Goal: Task Accomplishment & Management: Use online tool/utility

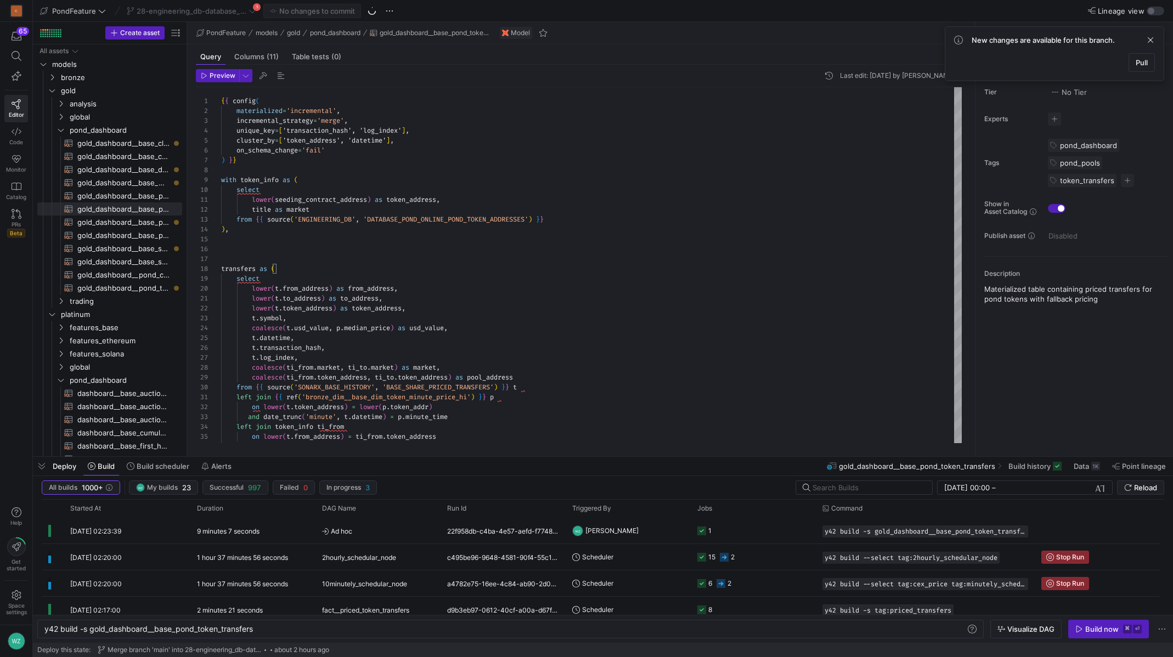
scroll to position [0, 211]
click at [372, 8] on span "button" at bounding box center [371, 10] width 13 height 13
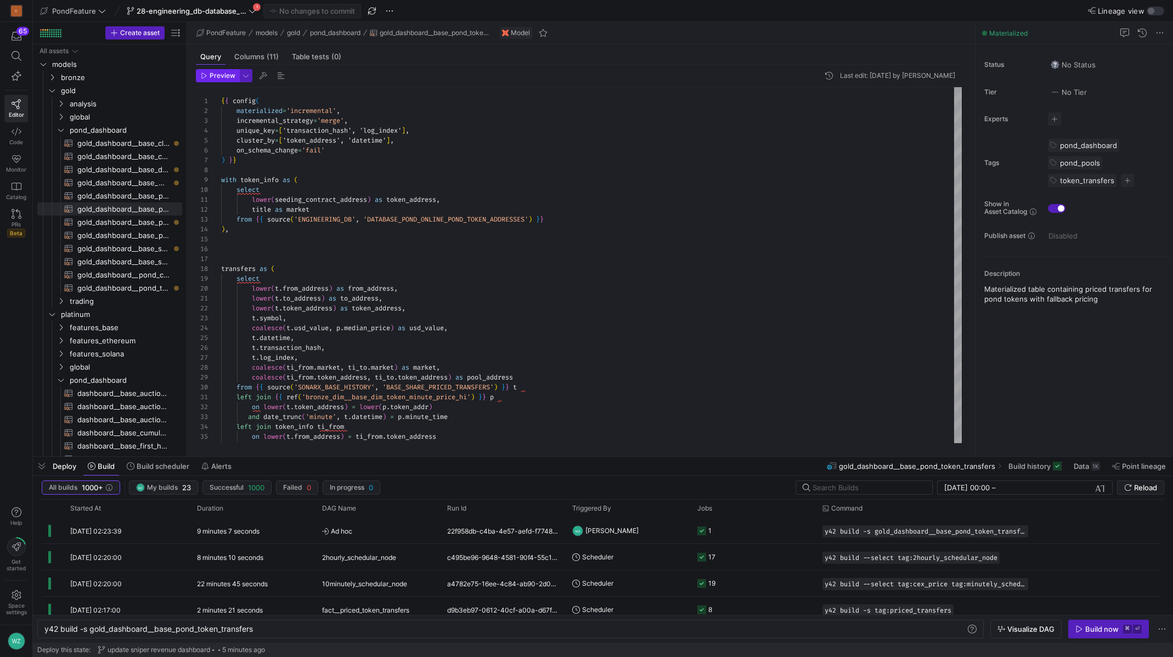
click at [225, 80] on span "button" at bounding box center [217, 76] width 42 height 12
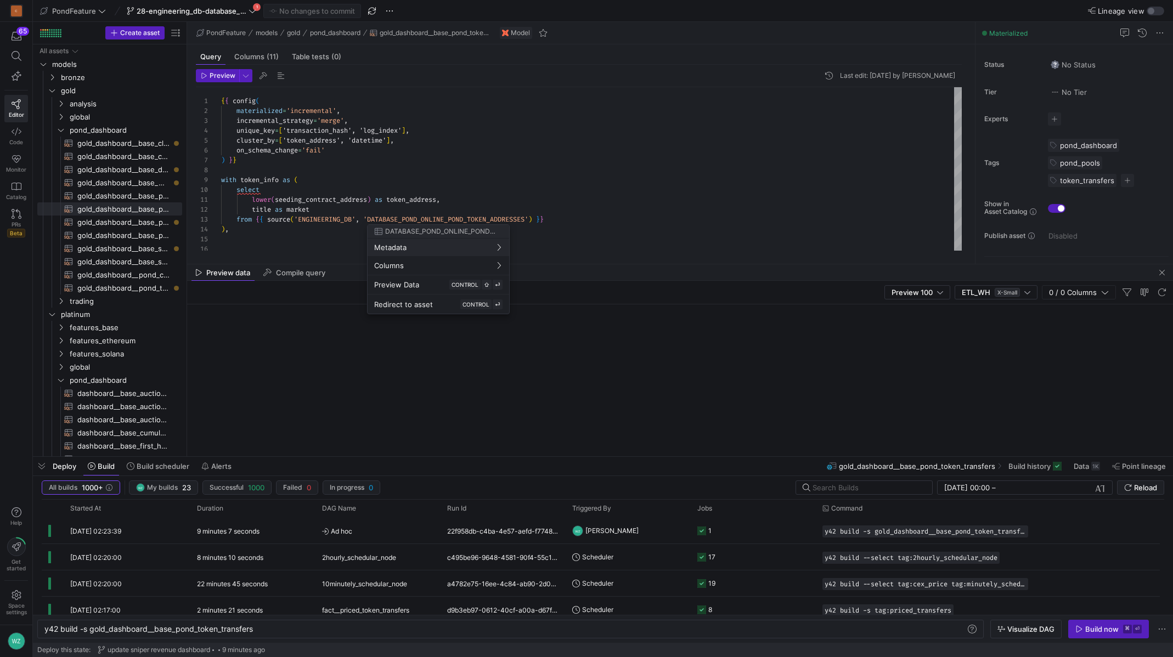
click at [644, 207] on div at bounding box center [586, 328] width 1173 height 657
click at [1163, 273] on span "button" at bounding box center [1161, 272] width 13 height 13
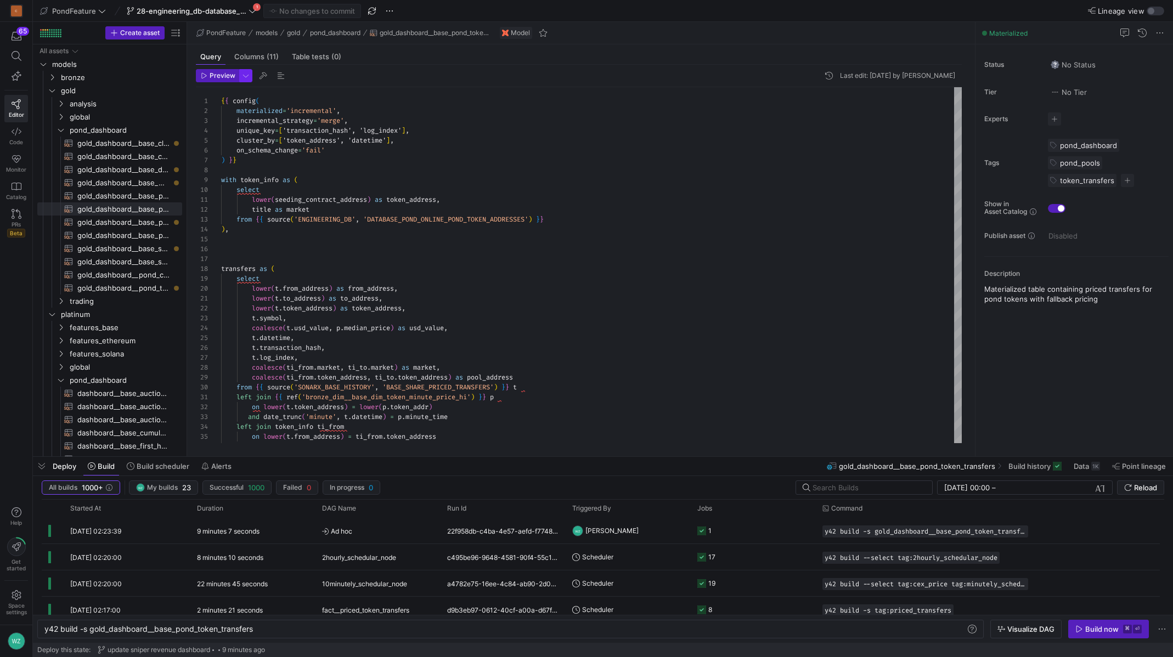
click at [247, 69] on button "button" at bounding box center [245, 75] width 13 height 13
click at [422, 251] on div at bounding box center [586, 328] width 1173 height 657
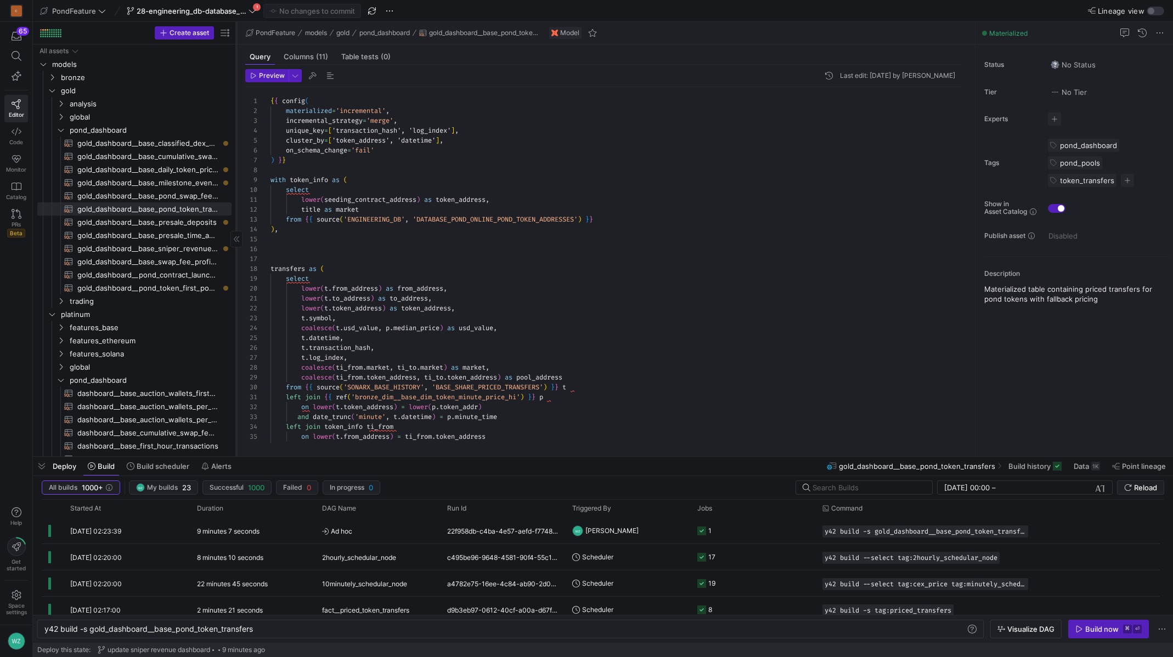
drag, startPoint x: 185, startPoint y: 128, endPoint x: 235, endPoint y: 132, distance: 50.1
click at [236, 132] on div at bounding box center [236, 239] width 1 height 434
click at [234, 8] on span "28-engineering_db-database_pond_online-pond_token_addresses" at bounding box center [192, 11] width 110 height 9
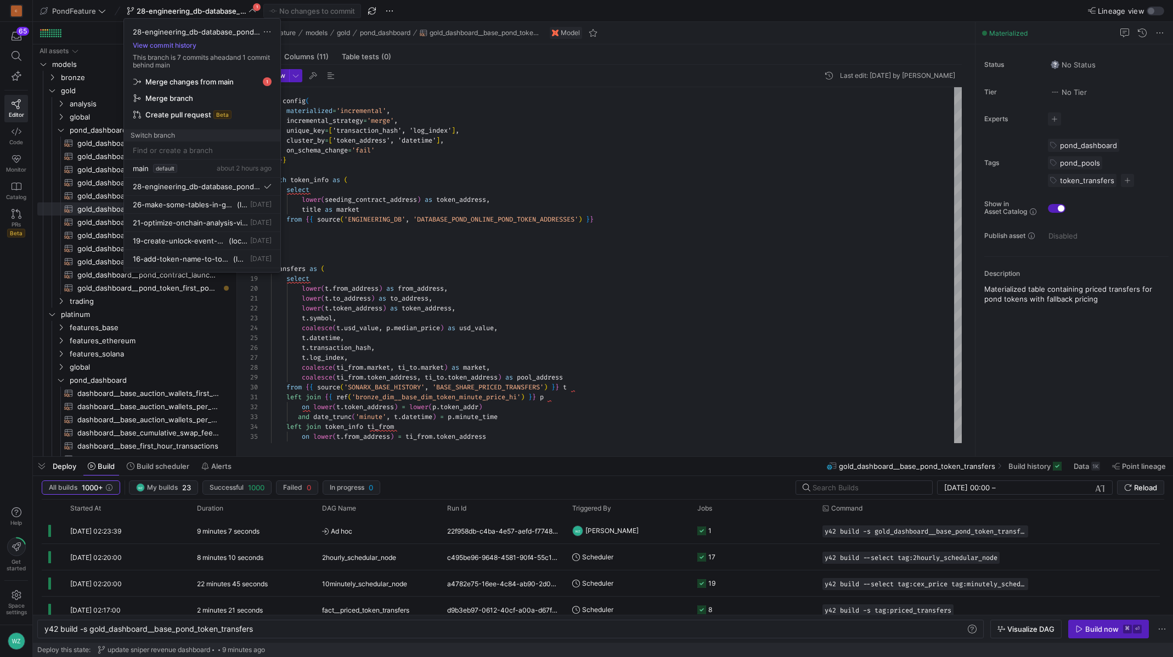
click at [441, 179] on div at bounding box center [586, 328] width 1173 height 657
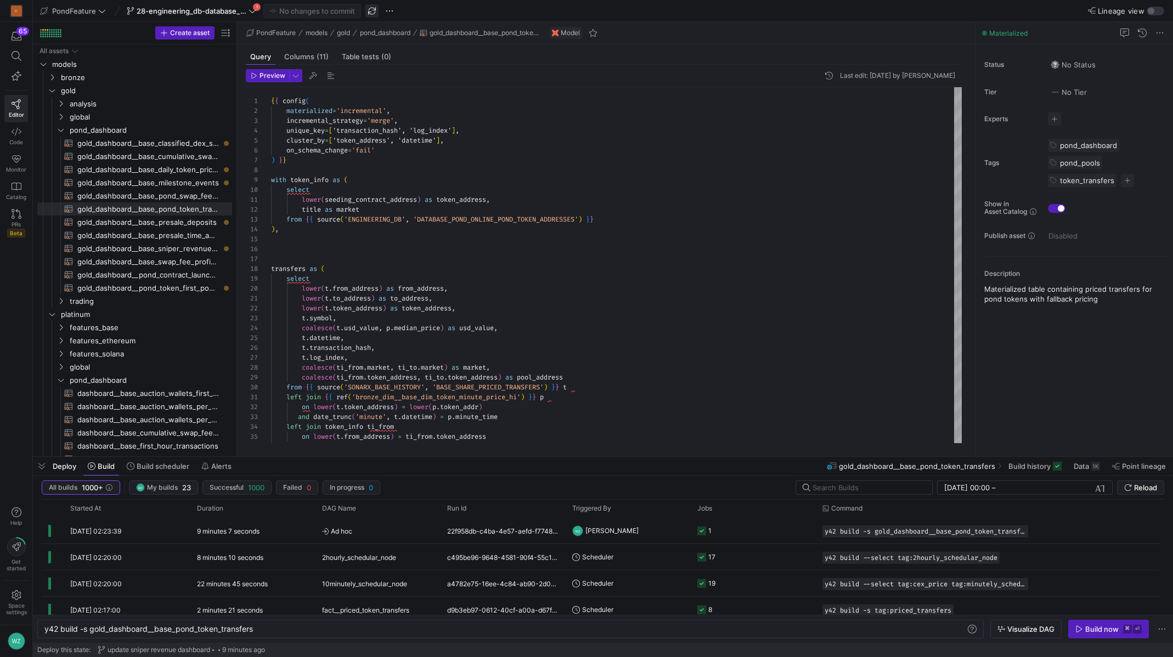
click at [367, 10] on span "button" at bounding box center [371, 10] width 13 height 13
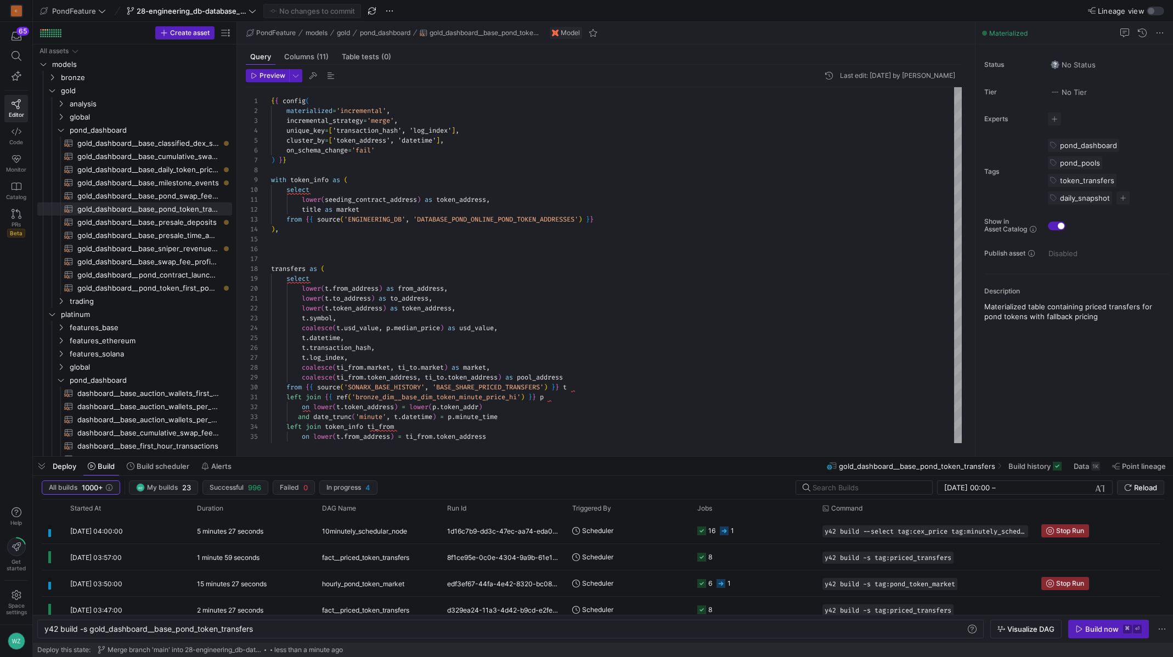
click at [220, 18] on y42-top-nav "PondFeature 28-engineering_db-database_pond_online-pond_token_addresses No chan…" at bounding box center [603, 11] width 1140 height 22
click at [225, 14] on span "28-engineering_db-database_pond_online-pond_token_addresses" at bounding box center [192, 11] width 110 height 9
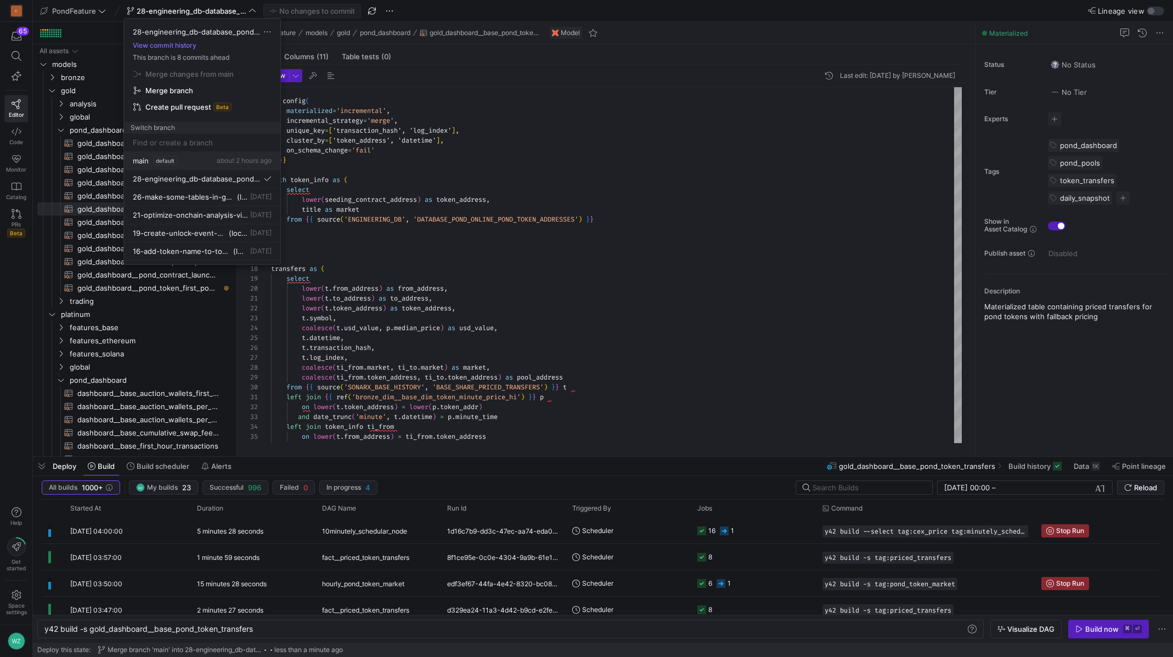
click at [196, 160] on div "main default about 2 hours ago" at bounding box center [202, 160] width 139 height 9
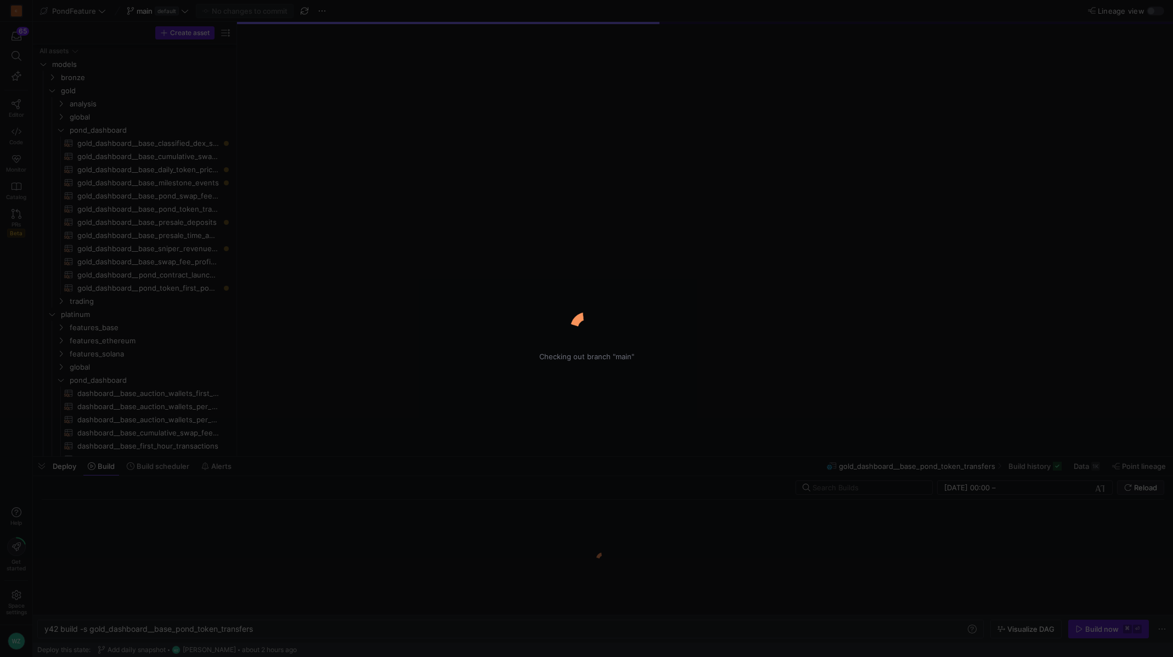
scroll to position [420, 0]
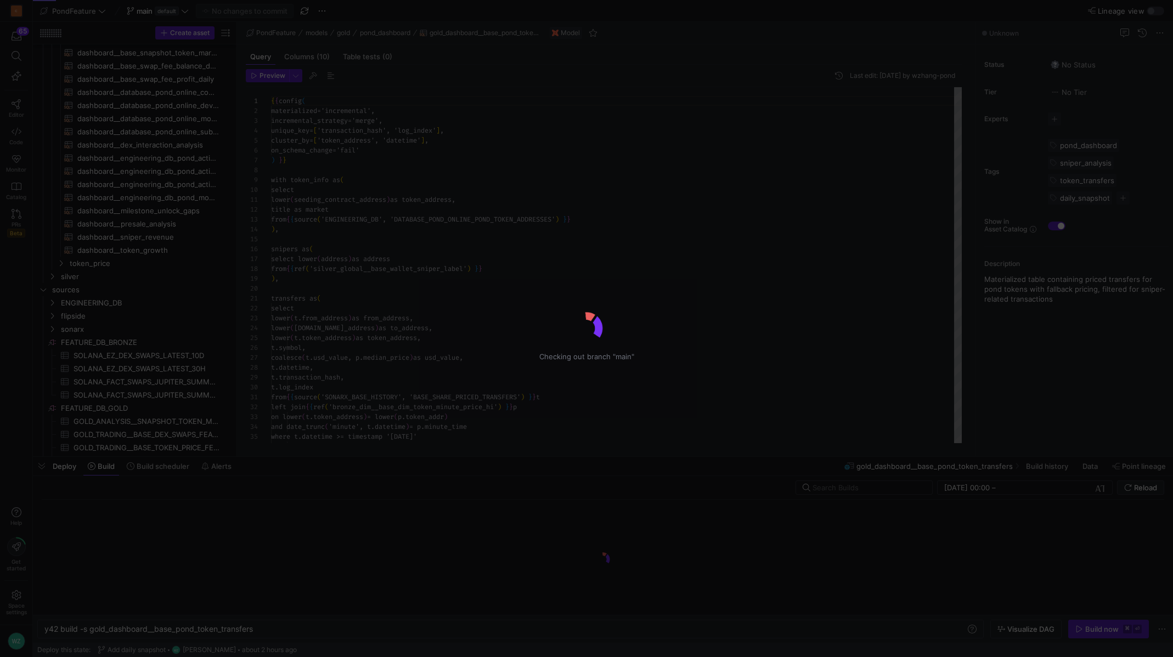
scroll to position [99, 0]
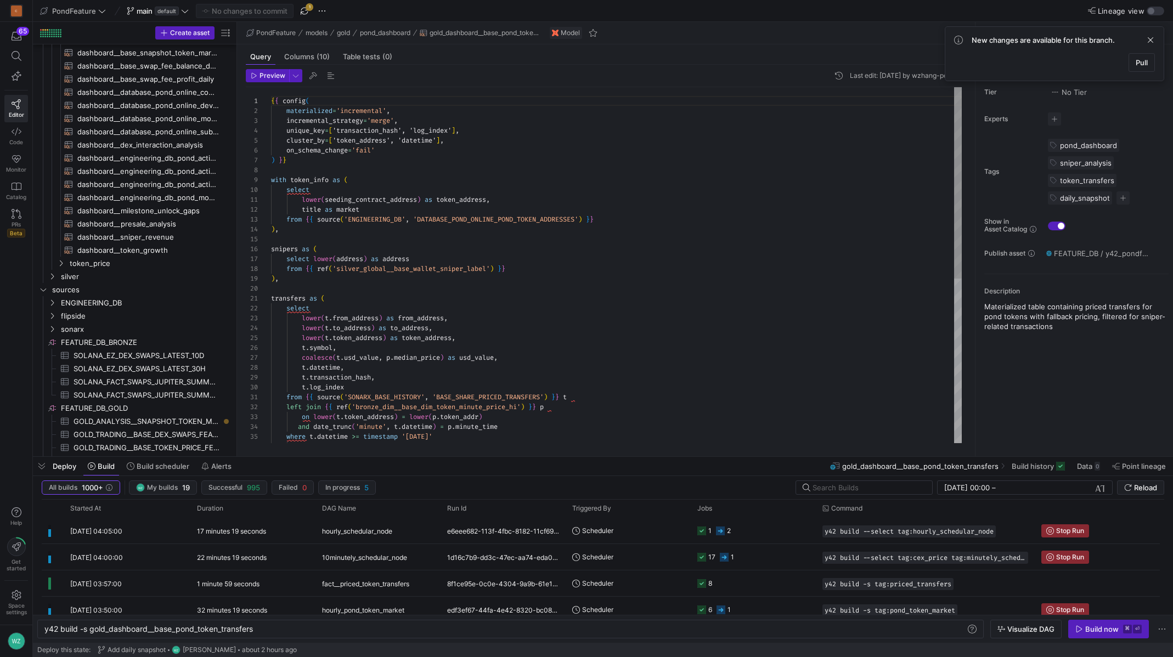
click at [462, 400] on div "{ { config ( materialized = 'incremental' , incremental_strategy = 'merge' , un…" at bounding box center [616, 417] width 690 height 660
click at [305, 16] on span "button" at bounding box center [304, 10] width 13 height 13
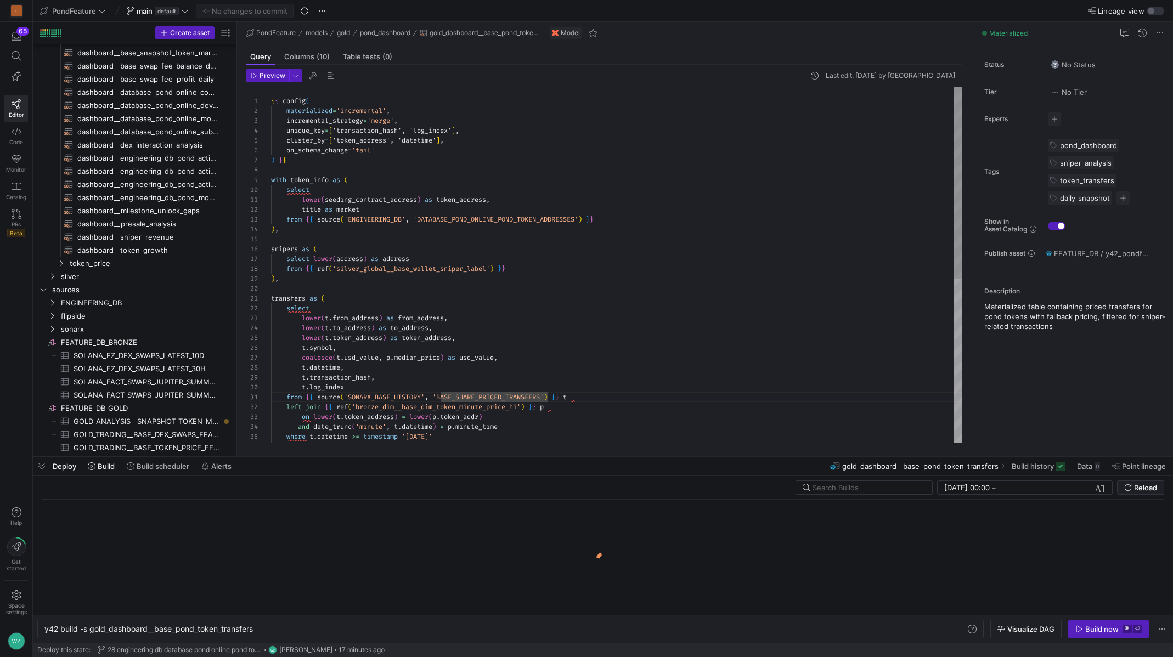
type textarea "{{ config( materialized='incremental', incremental_strategy='merge', unique_key…"
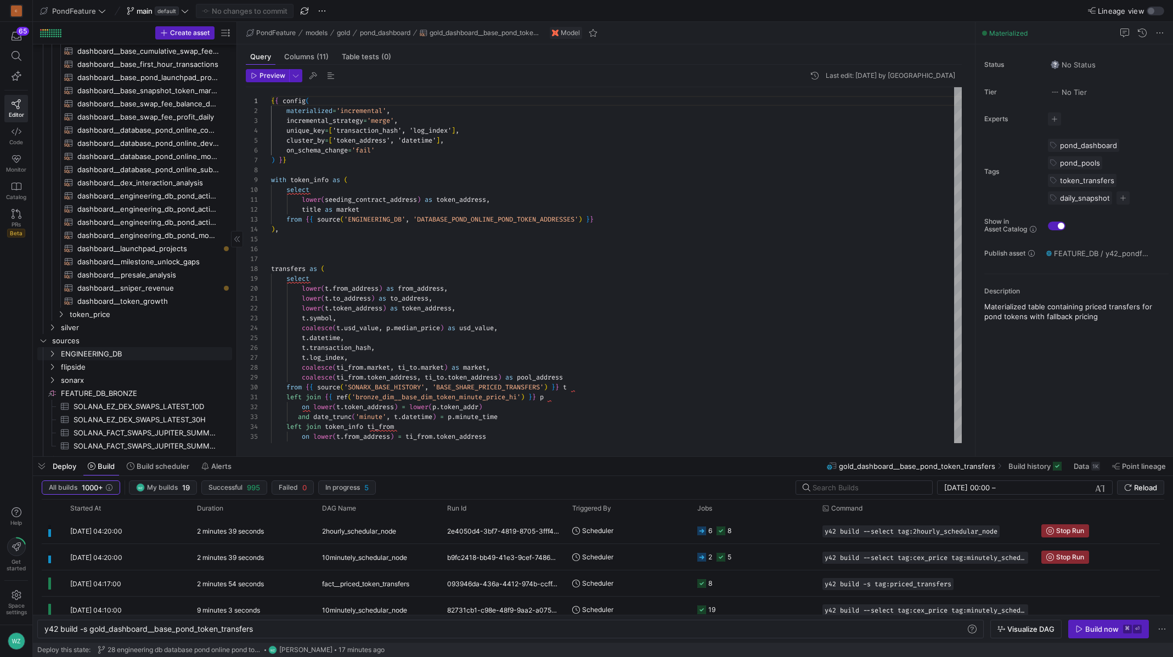
scroll to position [257, 0]
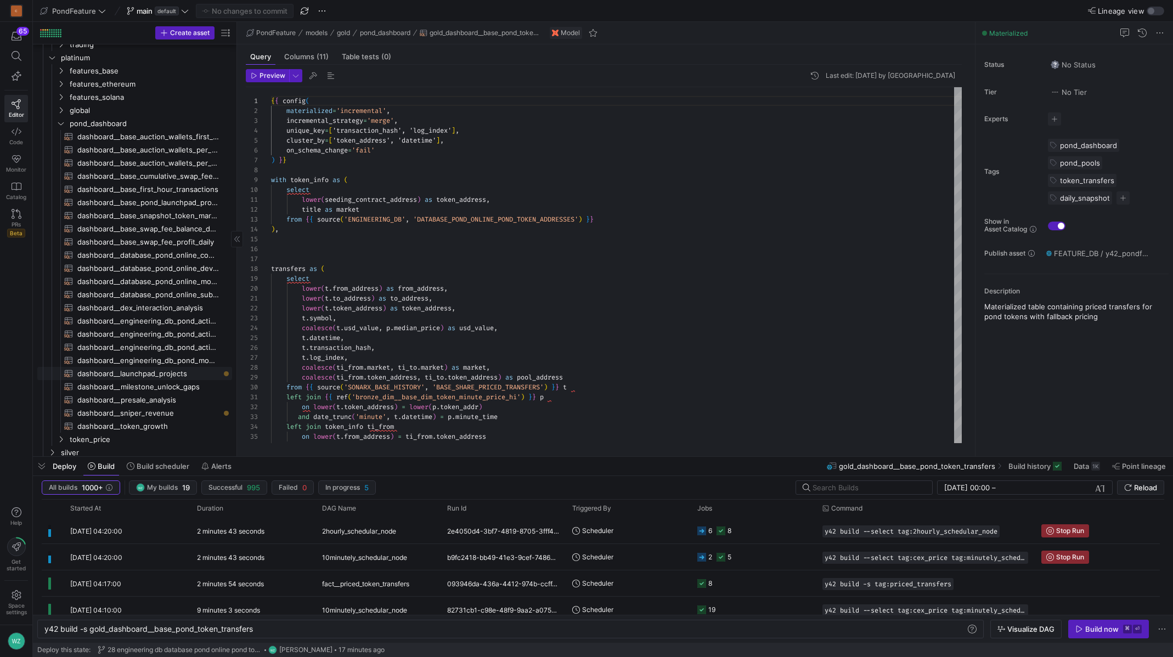
click at [161, 376] on span "dashboard__launchpad_projects​​​​​​​​​​" at bounding box center [148, 373] width 142 height 13
type textarea "y42 build -s dashboard__launchpad_projects"
type textarea "{{ config( materialized='view' ) }} -- Passthrough view of ENGINEERING_DB.DATAB…"
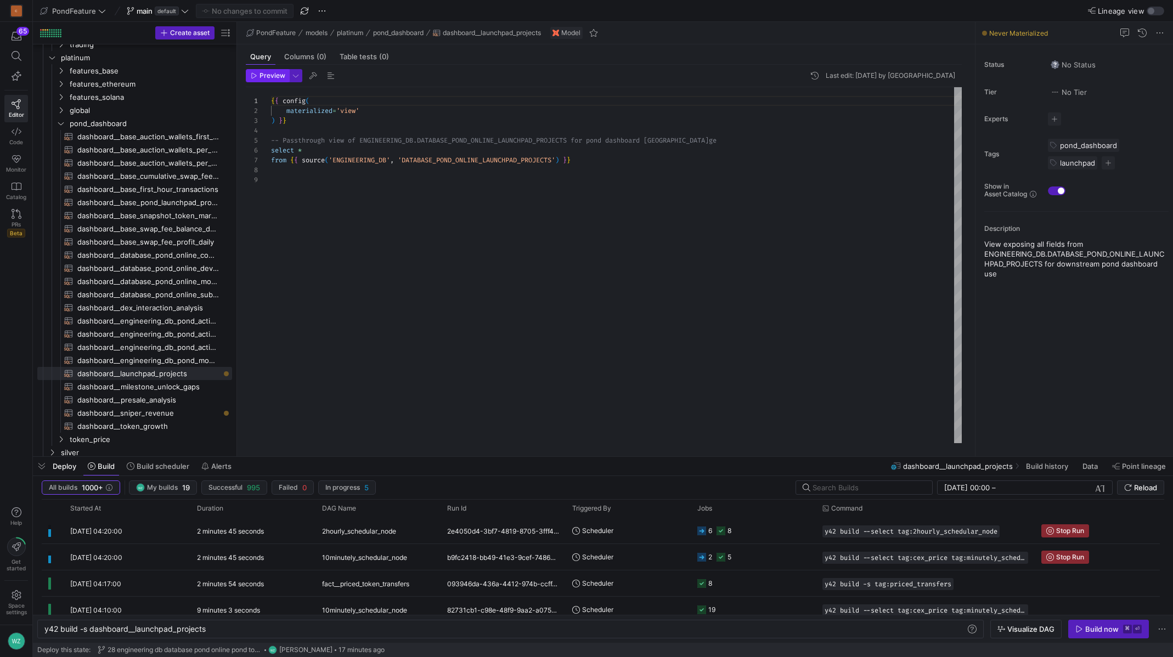
click at [271, 76] on span "Preview" at bounding box center [272, 76] width 26 height 8
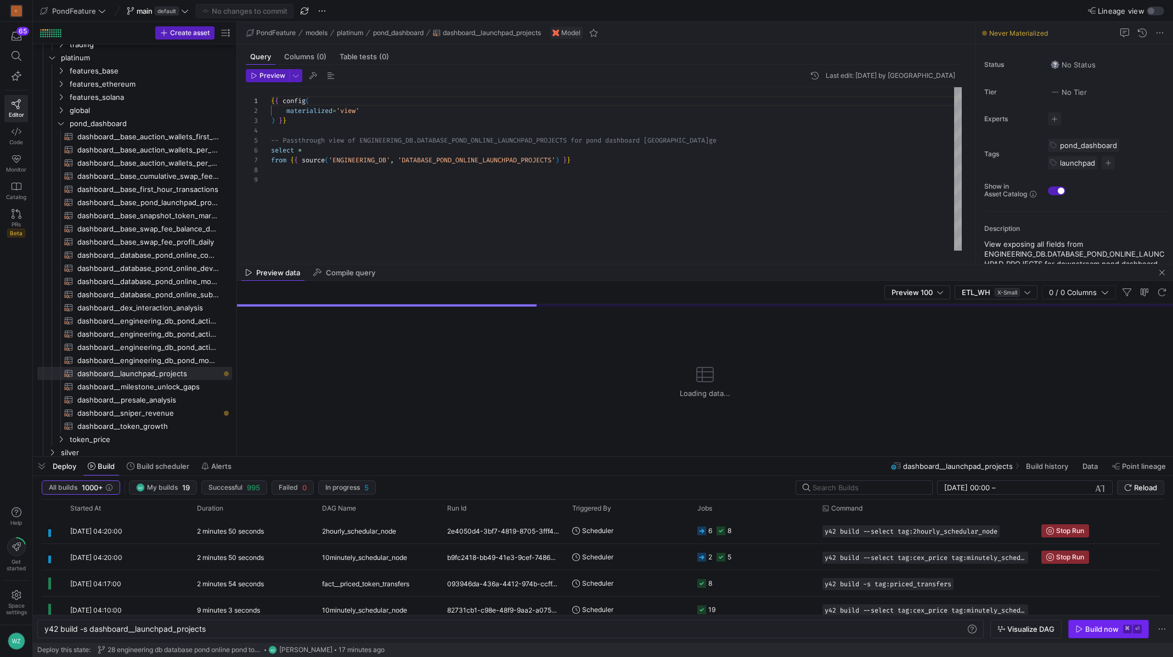
click at [1118, 625] on span "Build now ⌘ ⏎" at bounding box center [1108, 629] width 66 height 9
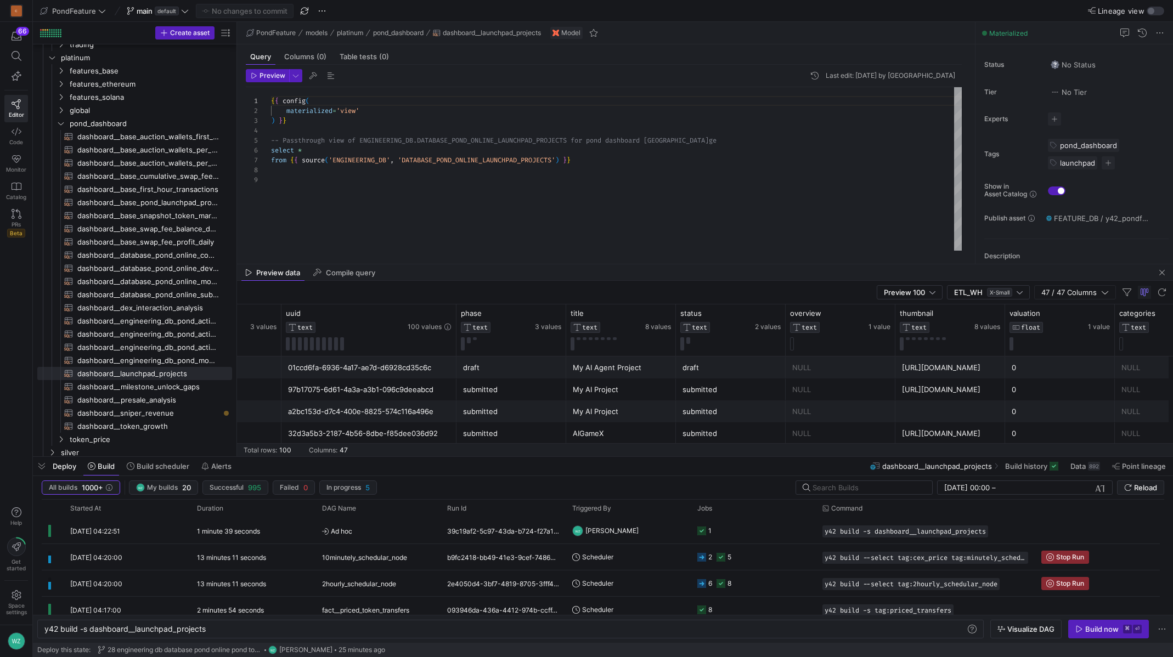
scroll to position [0, 1343]
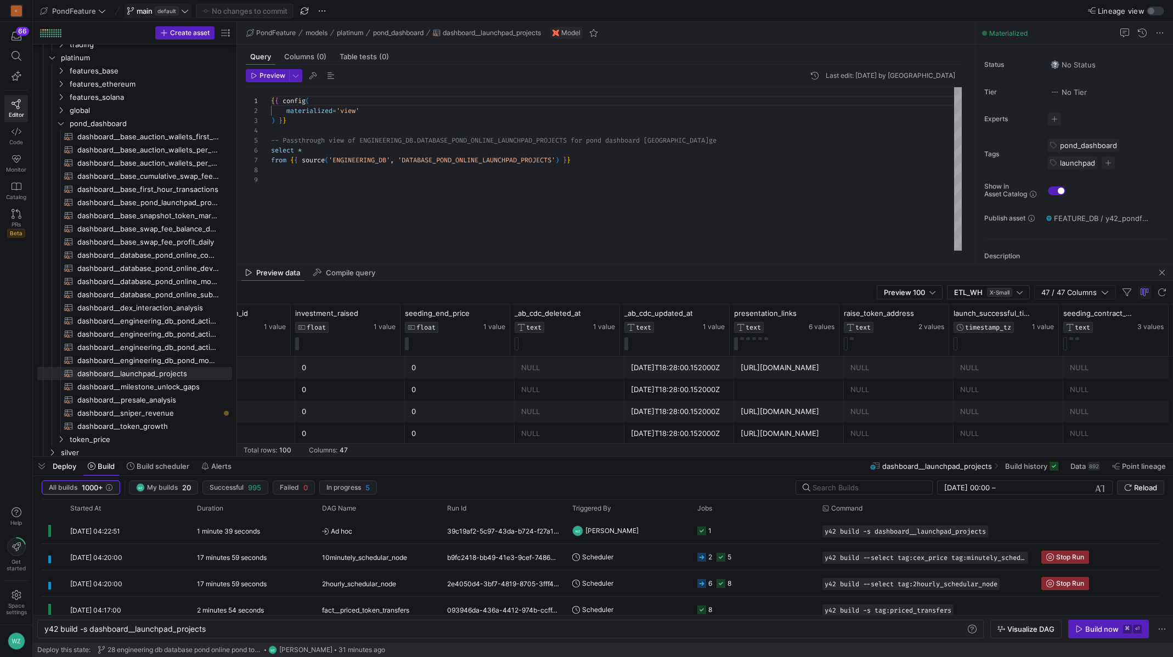
click at [146, 12] on span "main" at bounding box center [145, 11] width 16 height 9
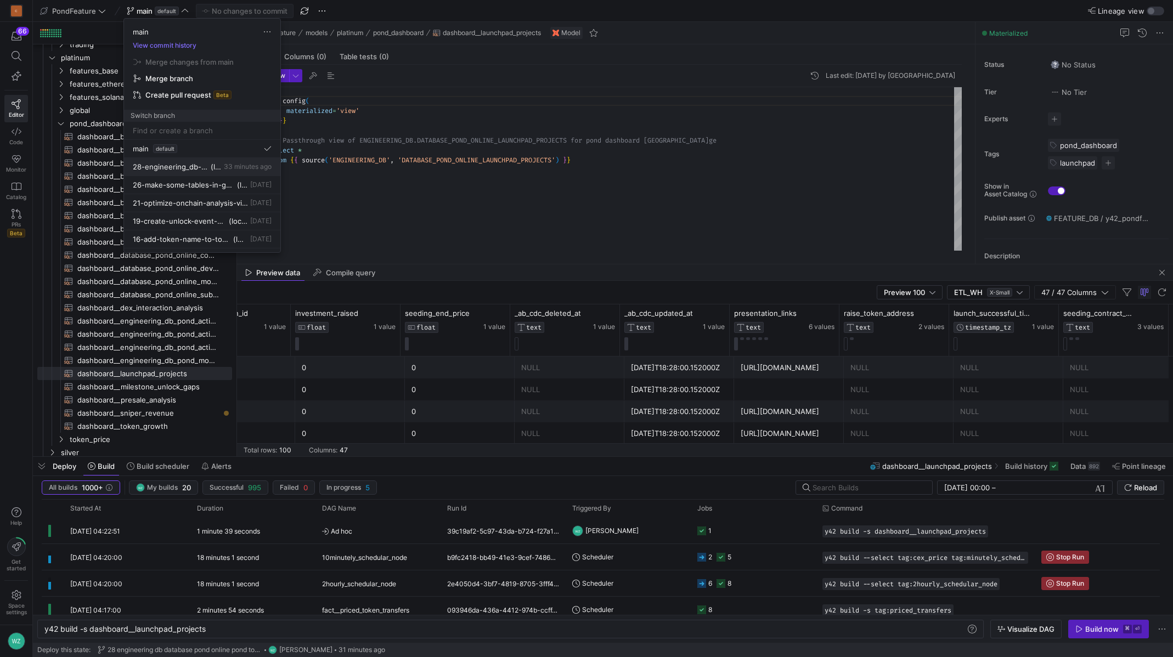
click at [166, 167] on span "28-engineering_db-database_pond_online-pond_token_addresses" at bounding box center [171, 166] width 76 height 9
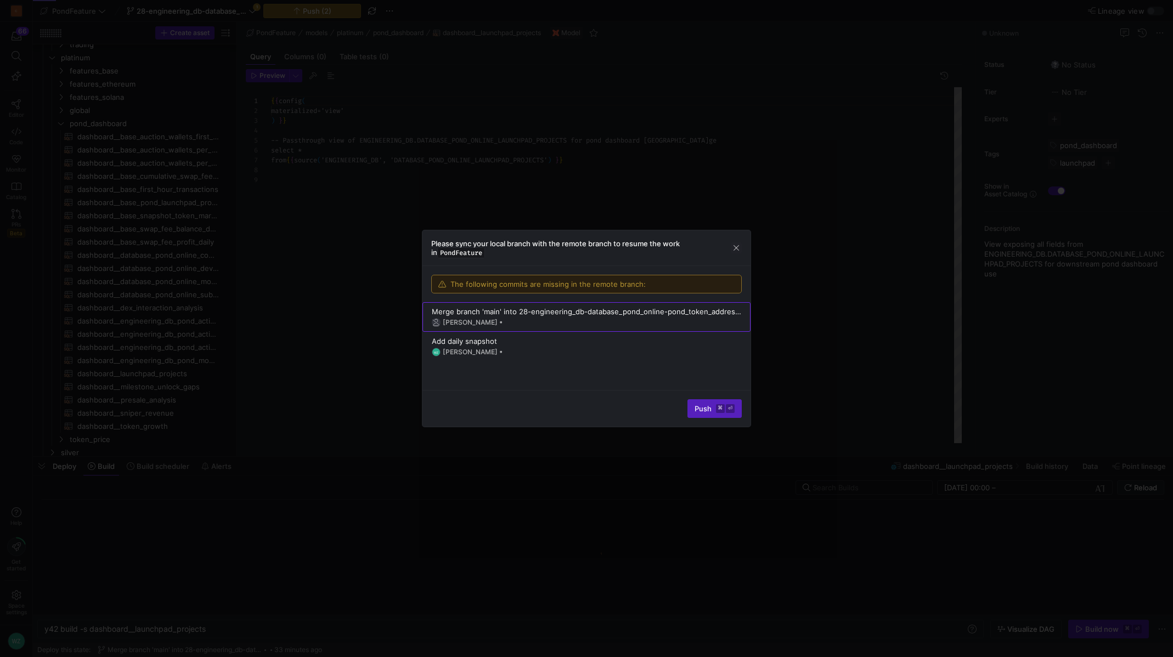
scroll to position [79, 0]
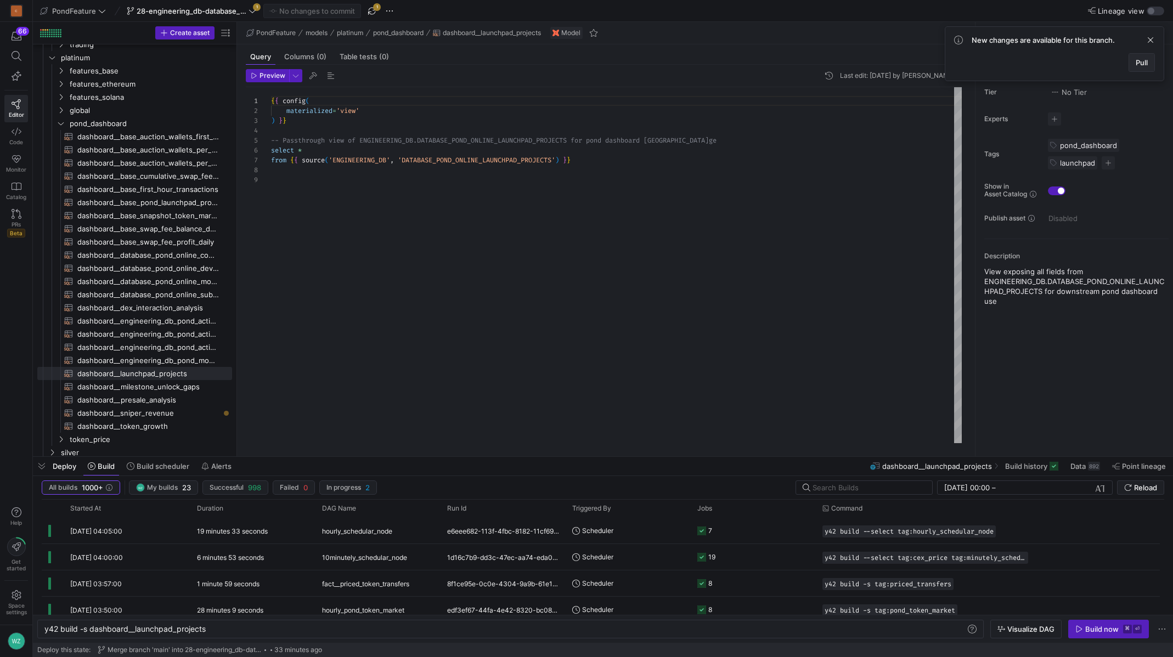
click at [1140, 60] on span "Pull" at bounding box center [1141, 62] width 12 height 9
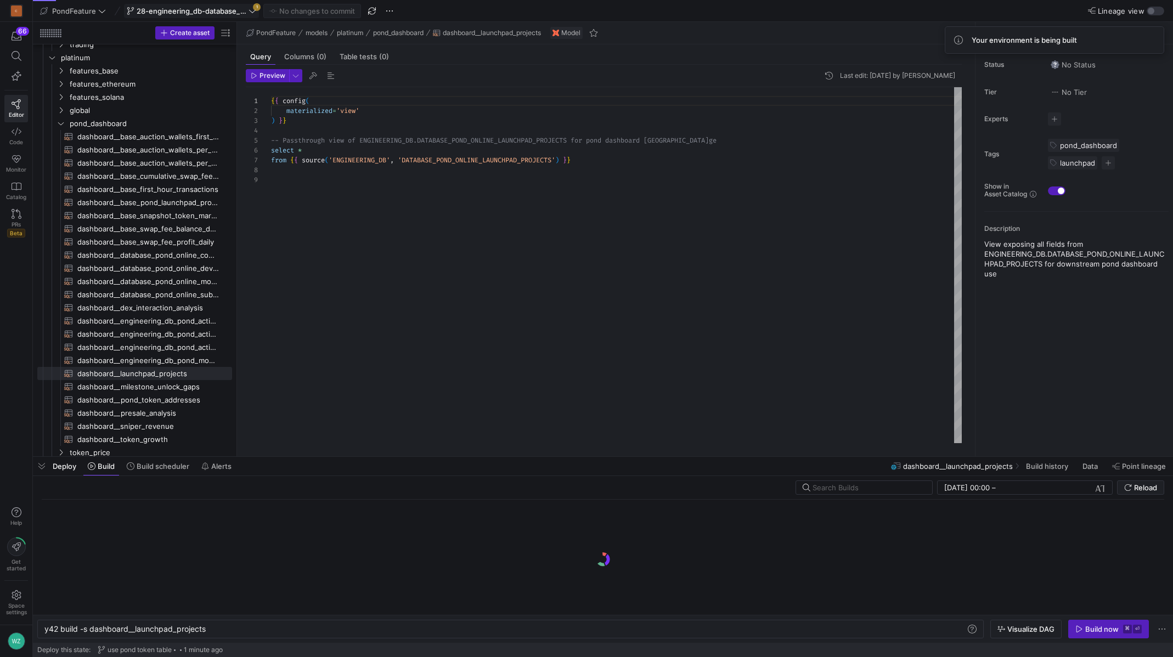
click at [230, 14] on span "28-engineering_db-database_pond_online-pond_token_addresses" at bounding box center [192, 11] width 110 height 9
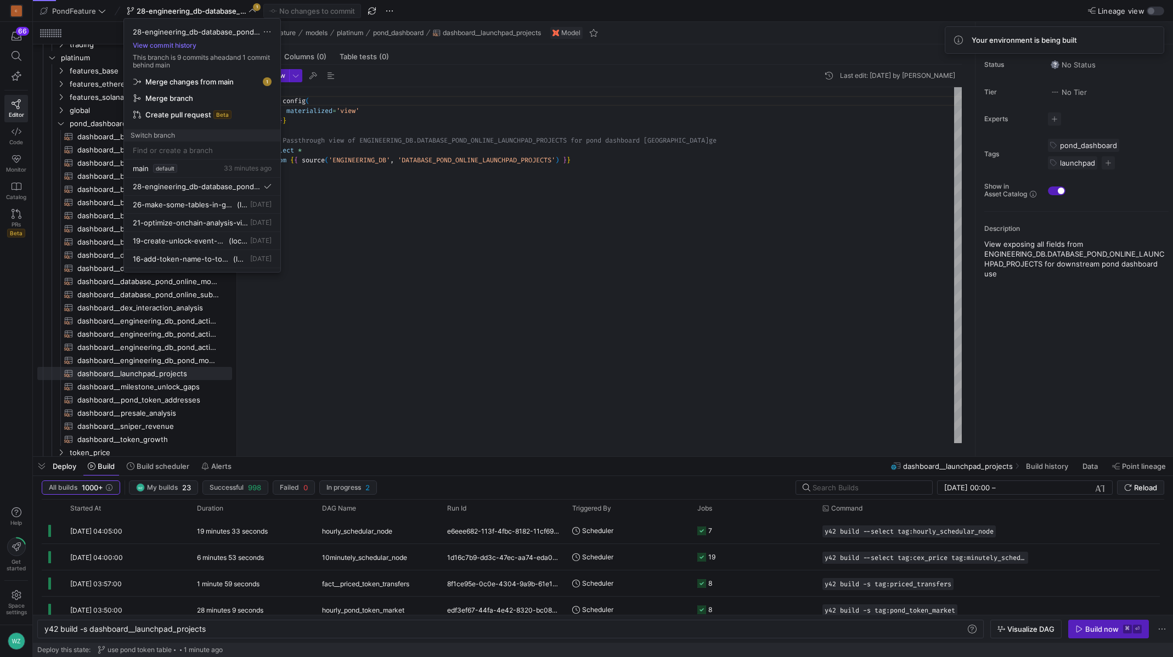
click at [192, 86] on span "Merge branch" at bounding box center [189, 81] width 88 height 9
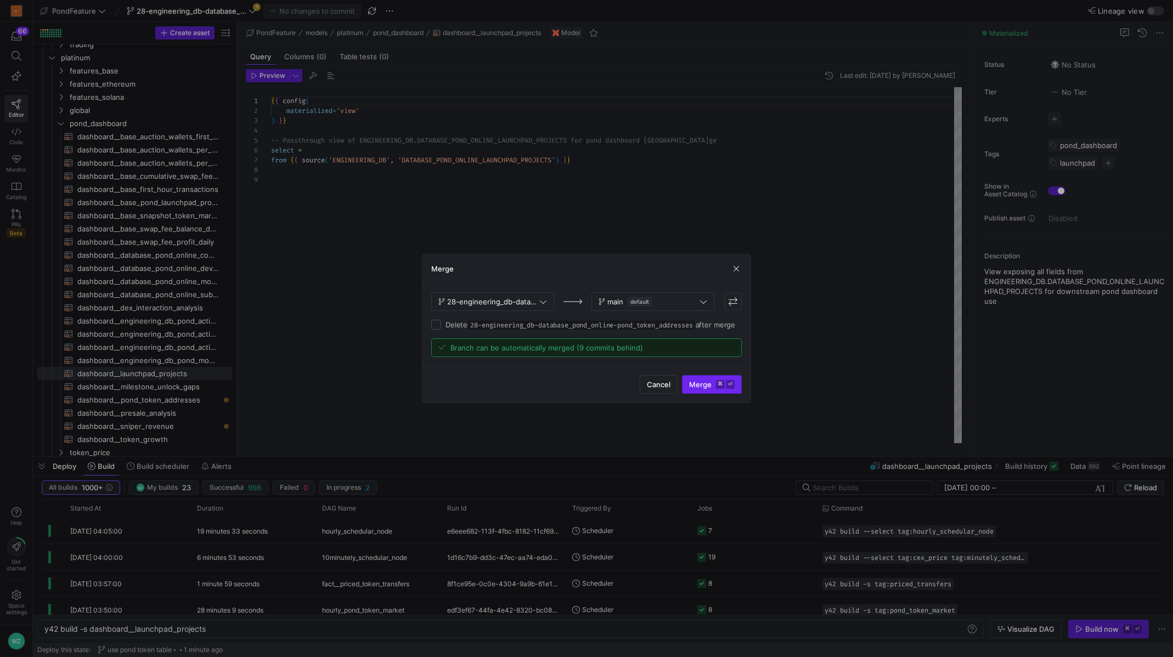
click at [730, 393] on span "submit" at bounding box center [711, 385] width 59 height 18
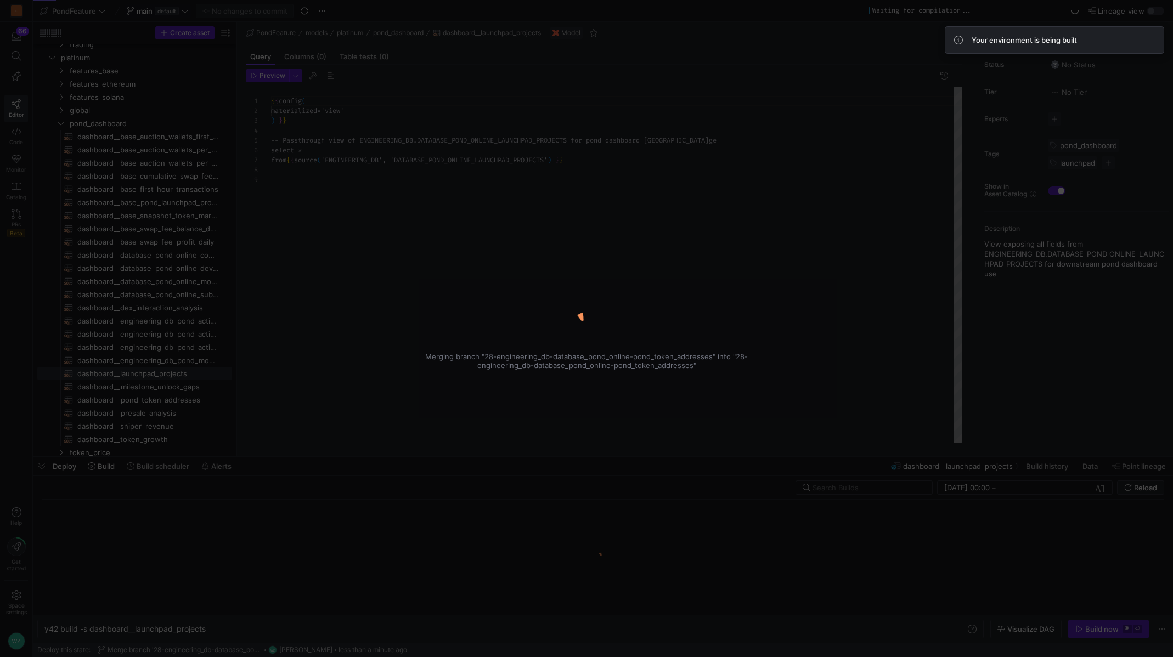
scroll to position [79, 0]
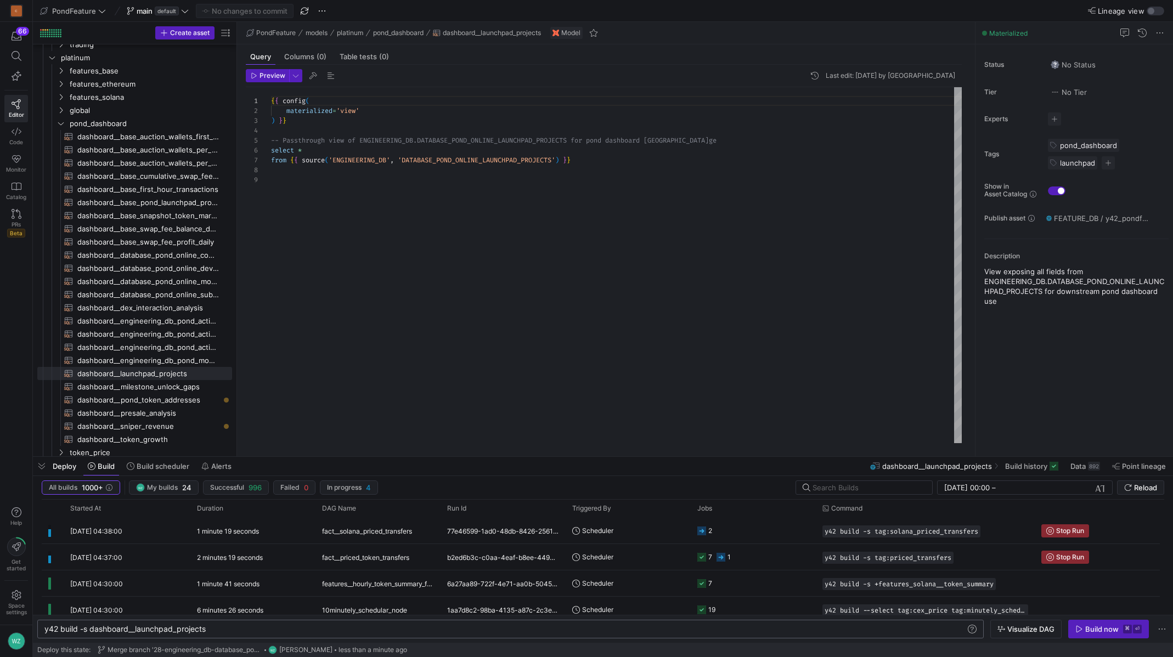
click at [236, 628] on div "y42 build -s dashboard__launchpad_projects" at bounding box center [504, 629] width 921 height 9
click at [1112, 628] on div "Build now" at bounding box center [1101, 629] width 33 height 9
click at [269, 77] on span "Preview" at bounding box center [272, 76] width 26 height 8
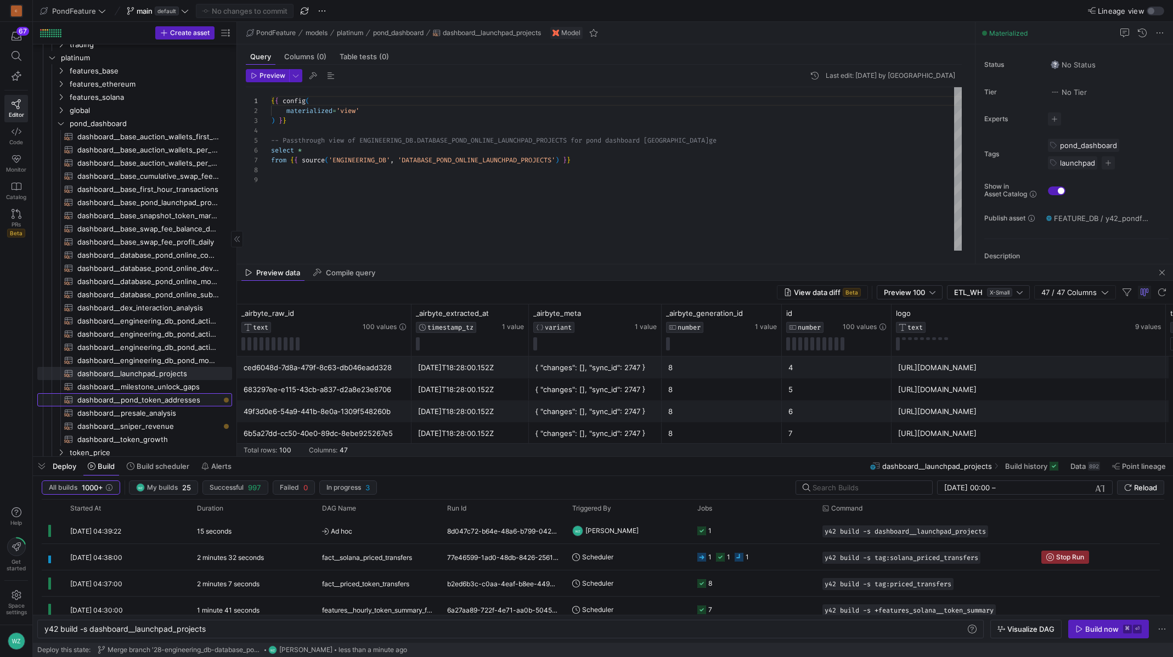
click at [178, 402] on span "dashboard__pond_token_addresses​​​​​​​​​​" at bounding box center [148, 400] width 142 height 13
type textarea "y42 build -s dashboard__pond_token_addresses"
type textarea "{{ config( materialized='view' ) }} -- Passthrough view of ENGINEERING_DB.DATAB…"
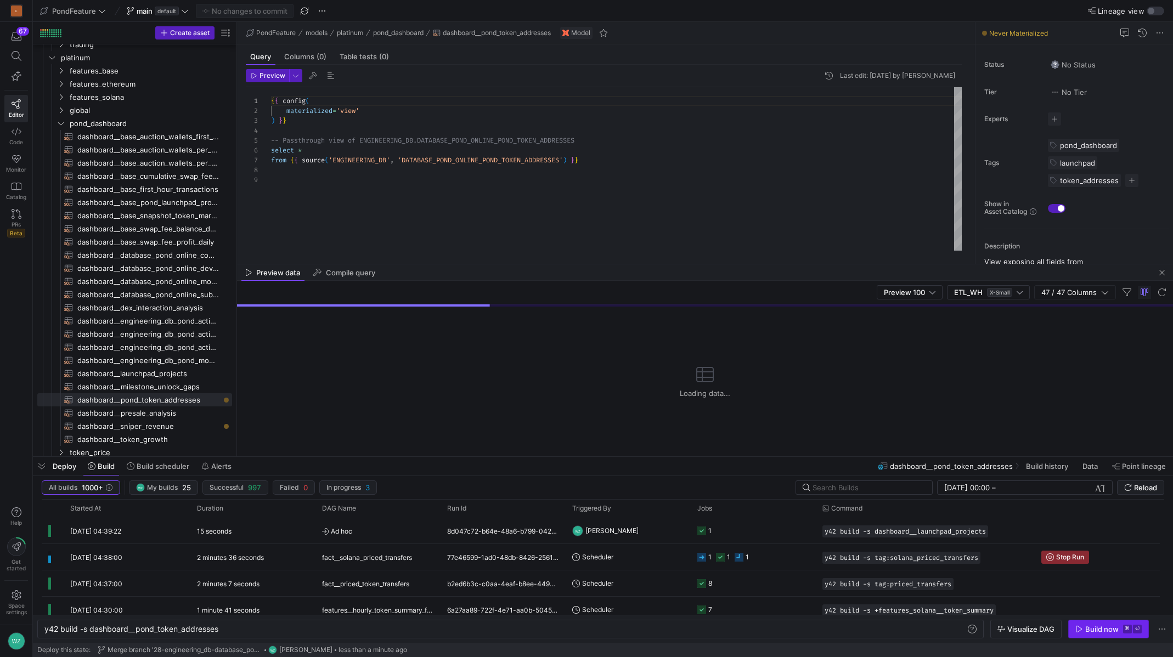
click at [1109, 624] on span "button" at bounding box center [1108, 629] width 80 height 18
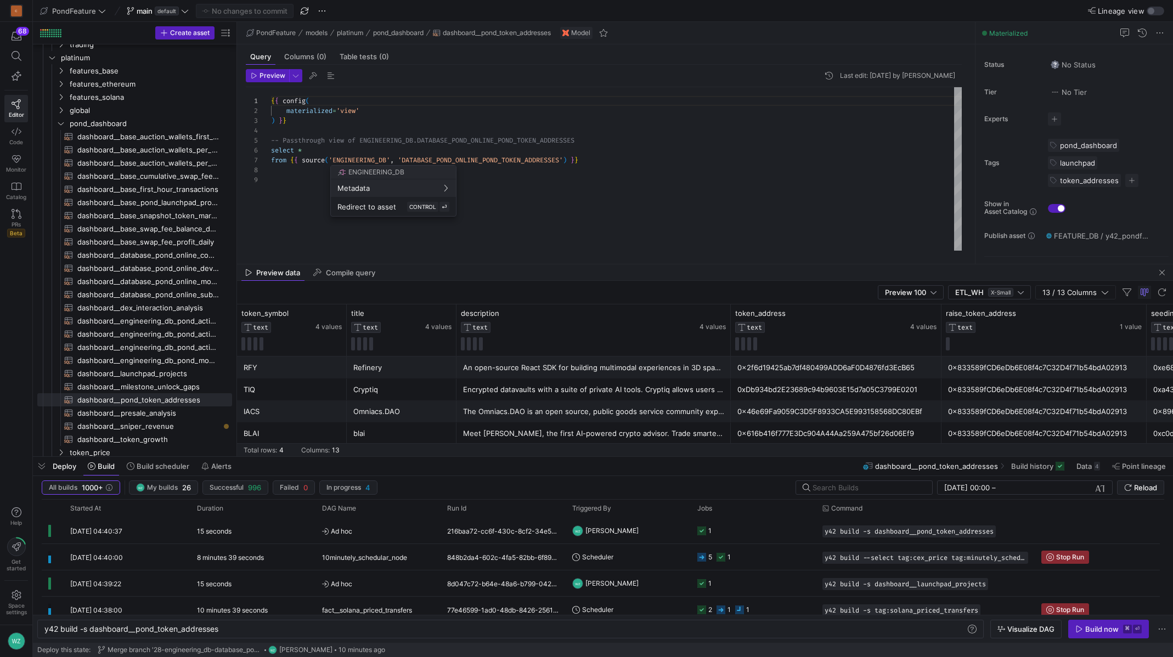
click at [329, 143] on div at bounding box center [586, 328] width 1173 height 657
click at [312, 149] on div "{ { config ( materialized = 'view' ) } } -- Passthrough view of ENGINEERING_DB.…" at bounding box center [616, 168] width 690 height 163
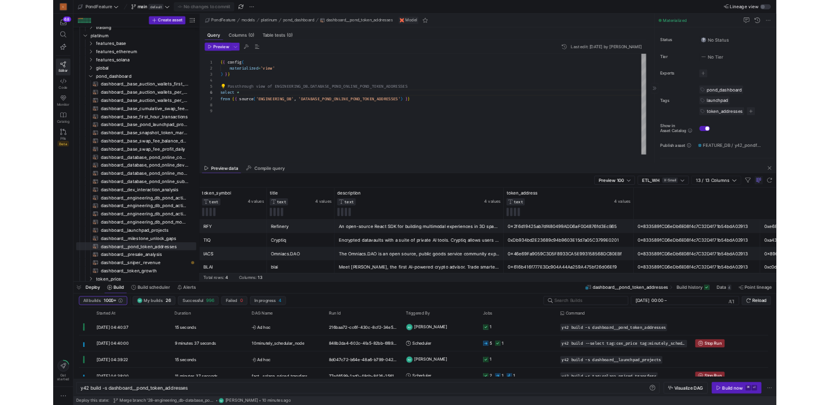
scroll to position [49, 32]
